Goal: Information Seeking & Learning: Learn about a topic

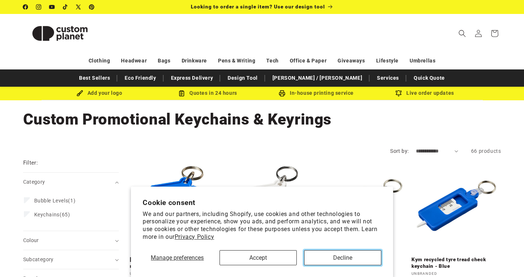
click at [345, 262] on button "Decline" at bounding box center [342, 257] width 77 height 15
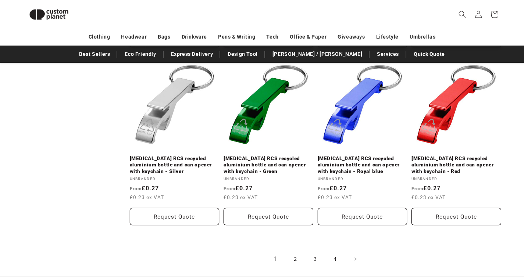
scroll to position [789, 0]
click at [297, 252] on link "2" at bounding box center [295, 259] width 16 height 16
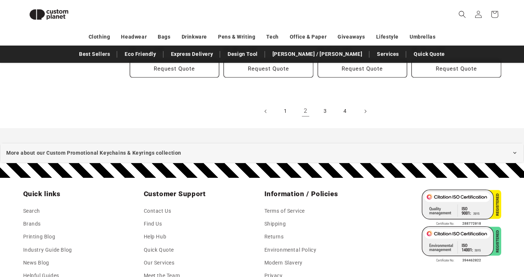
scroll to position [877, 0]
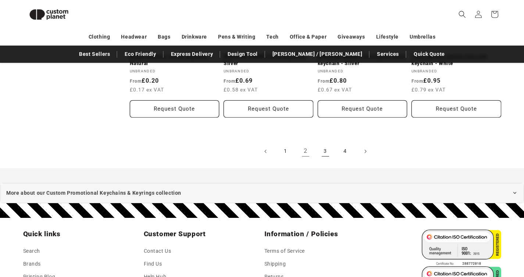
click at [324, 155] on link "3" at bounding box center [325, 151] width 16 height 16
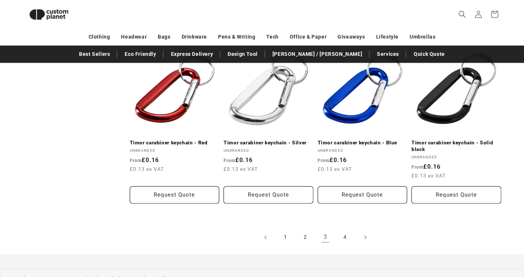
scroll to position [835, 0]
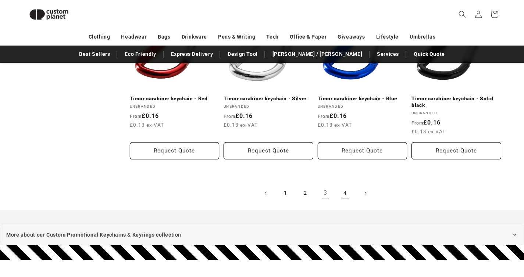
click at [353, 197] on ul "1 2 3 4" at bounding box center [315, 193] width 371 height 16
click at [349, 196] on link "4" at bounding box center [345, 193] width 16 height 16
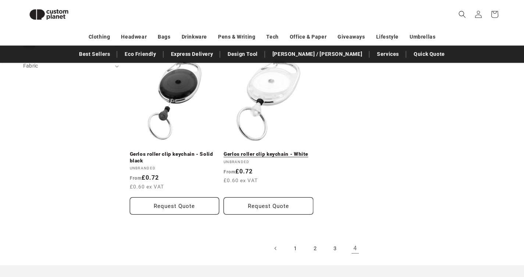
scroll to position [216, 0]
